Goal: Information Seeking & Learning: Learn about a topic

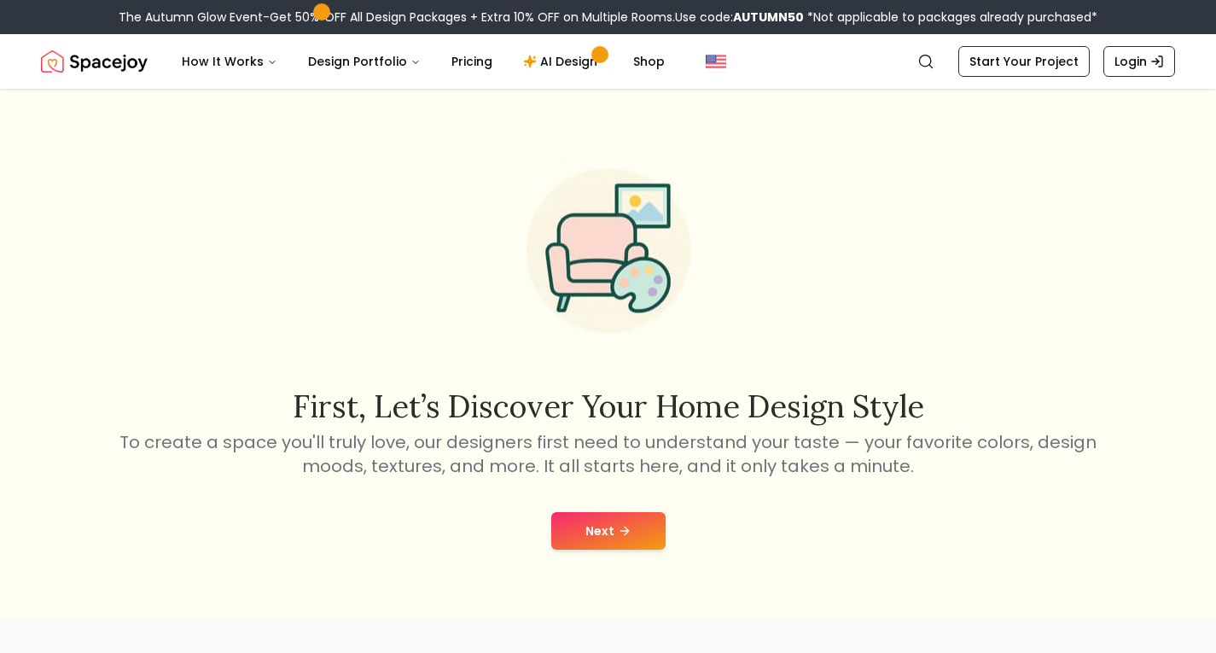
click at [608, 526] on button "Next" at bounding box center [608, 531] width 114 height 38
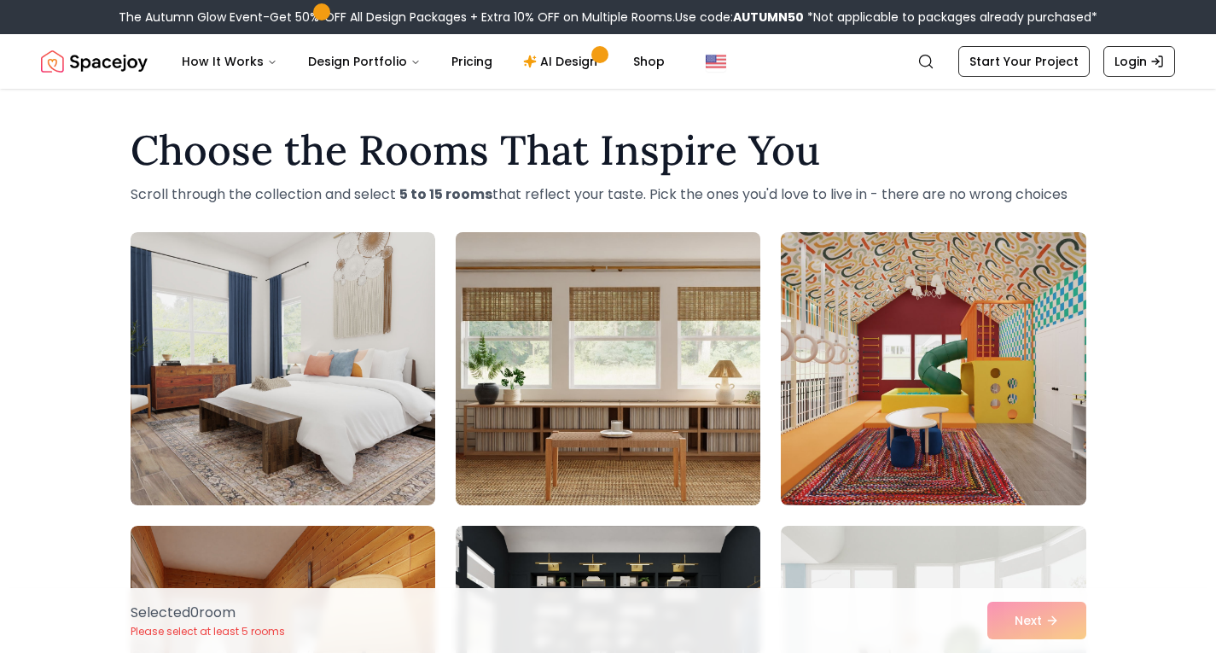
click at [650, 245] on img at bounding box center [608, 368] width 320 height 287
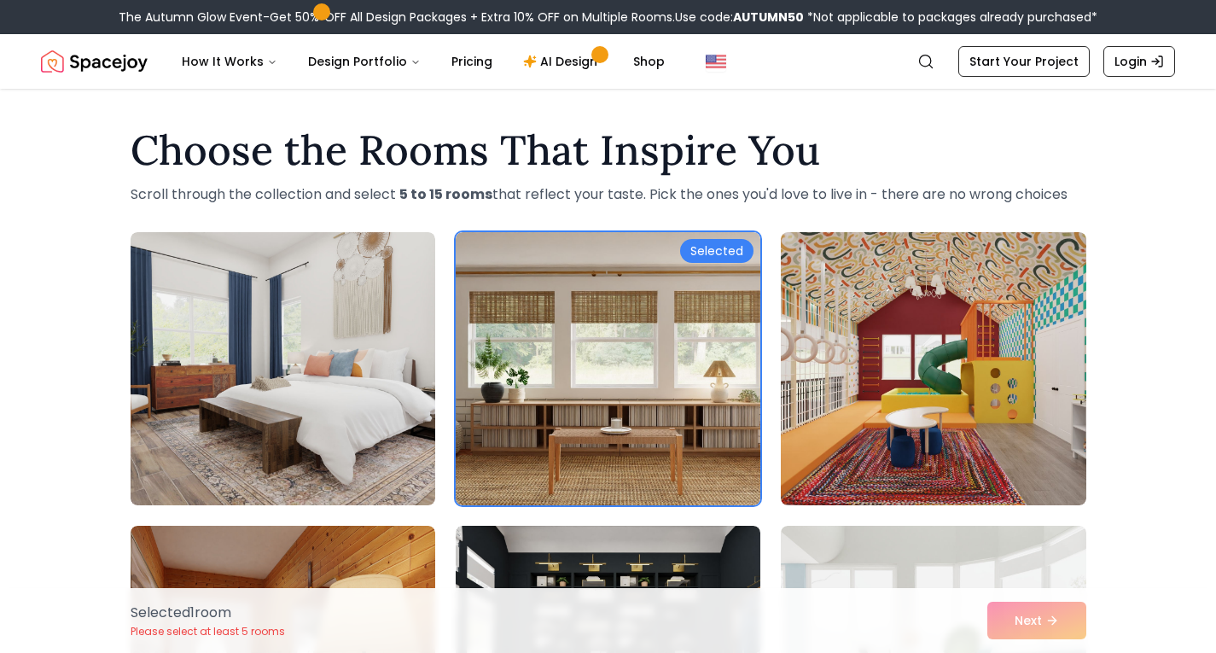
click at [601, 146] on h1 "Choose the Rooms That Inspire You" at bounding box center [609, 150] width 956 height 41
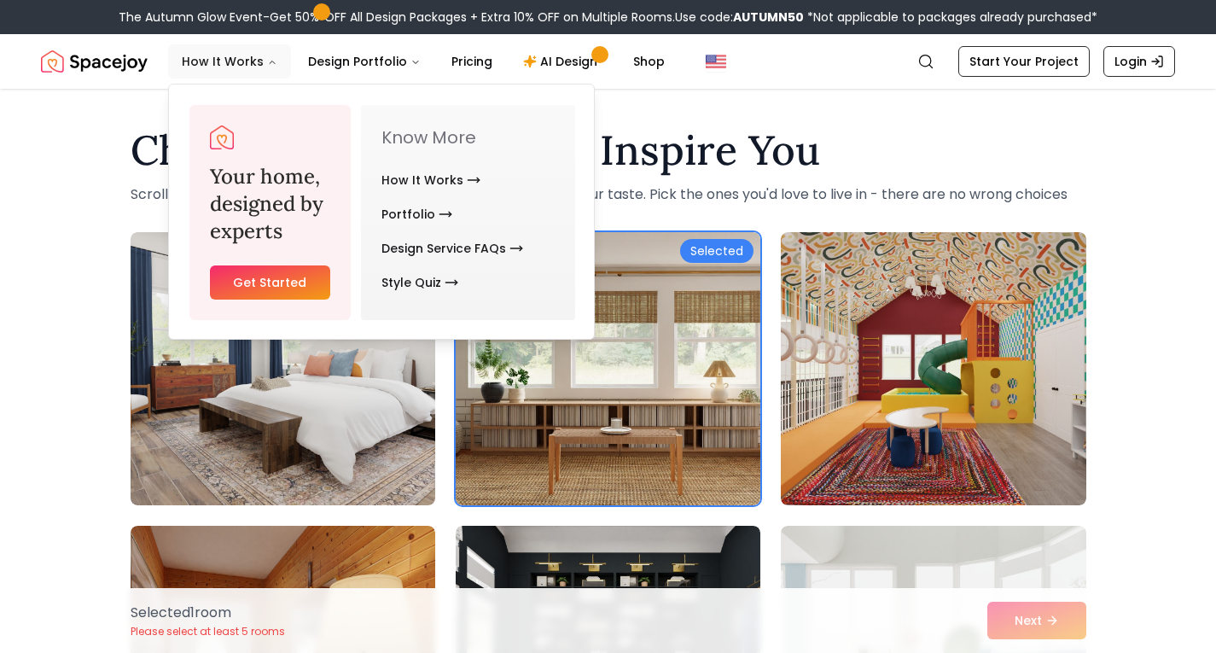
click at [236, 62] on button "How It Works" at bounding box center [229, 61] width 123 height 34
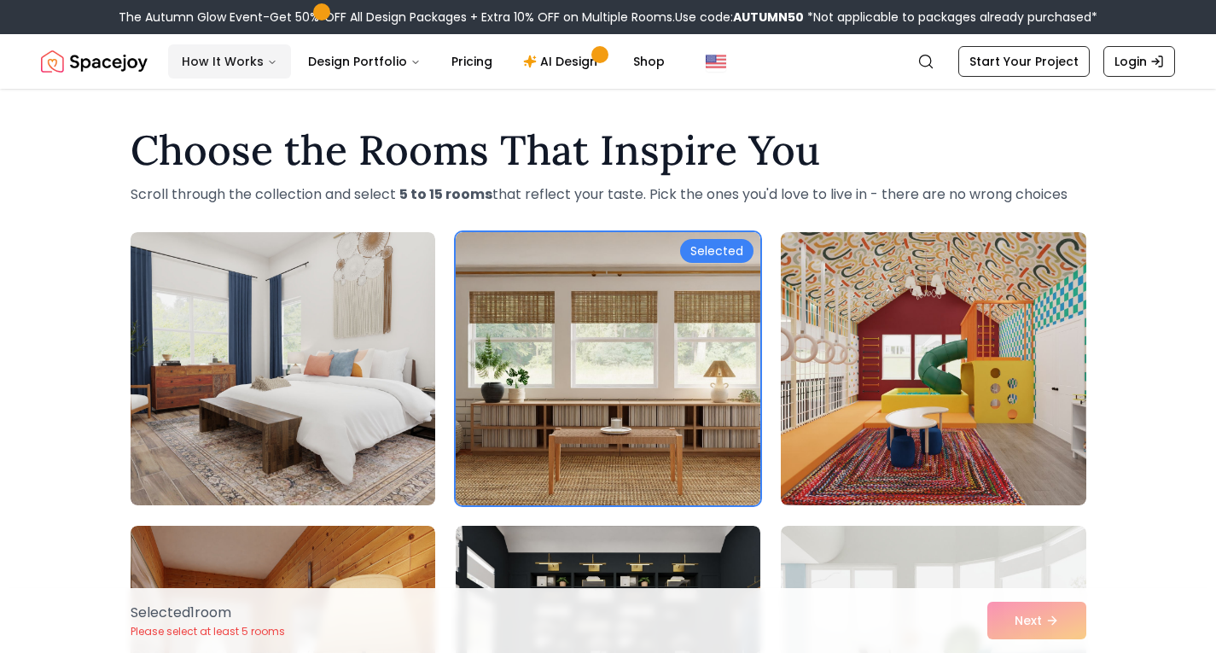
click at [236, 62] on button "How It Works" at bounding box center [229, 61] width 123 height 34
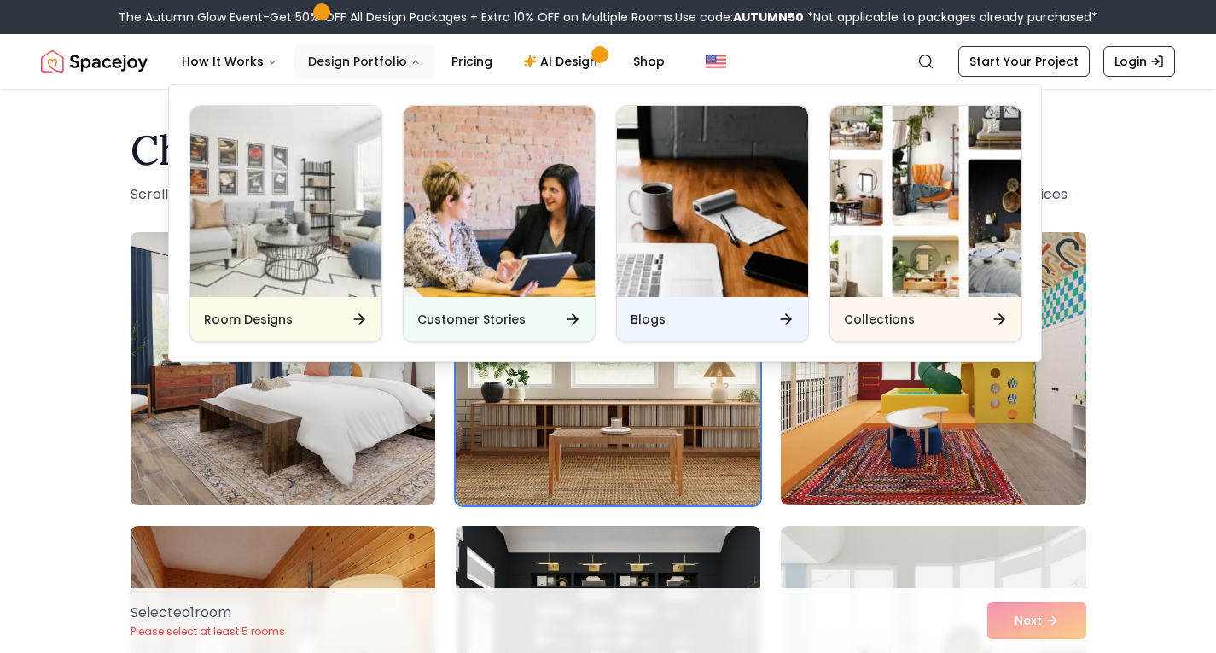
click at [349, 66] on button "Design Portfolio" at bounding box center [365, 61] width 140 height 34
